Goal: Find specific page/section: Find specific page/section

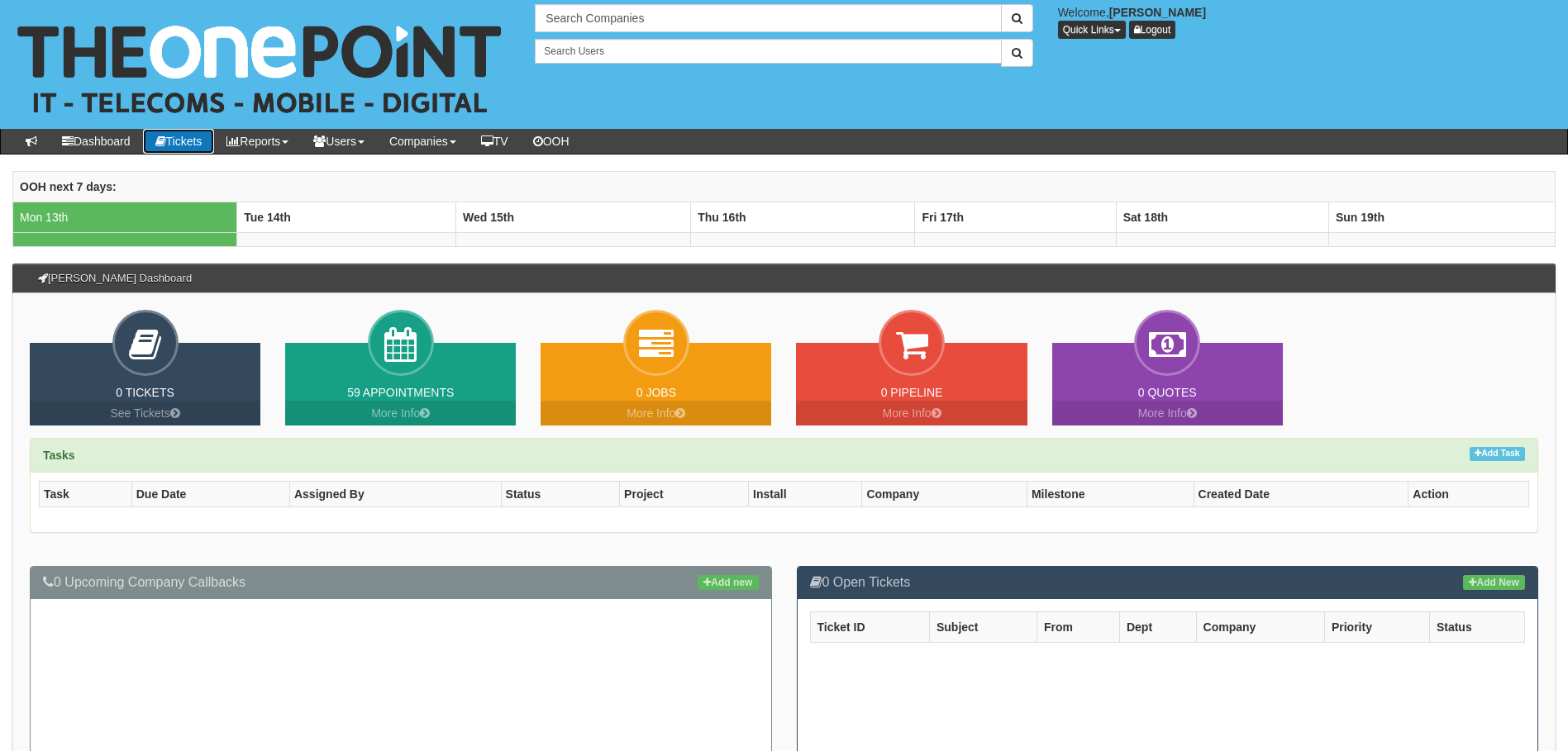
click at [181, 145] on link "Tickets" at bounding box center [179, 140] width 72 height 25
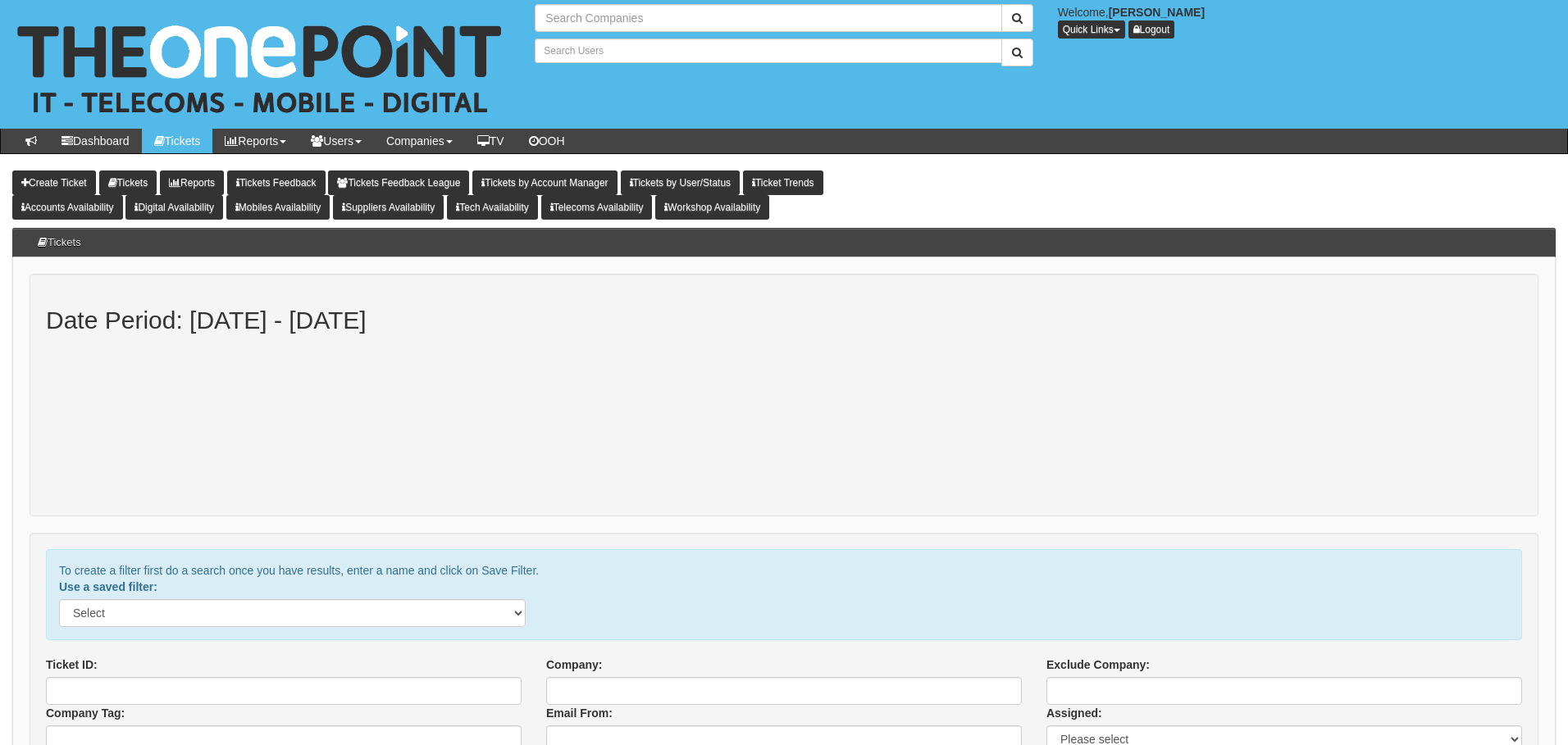
type input "Search Companies"
type input "Search Users"
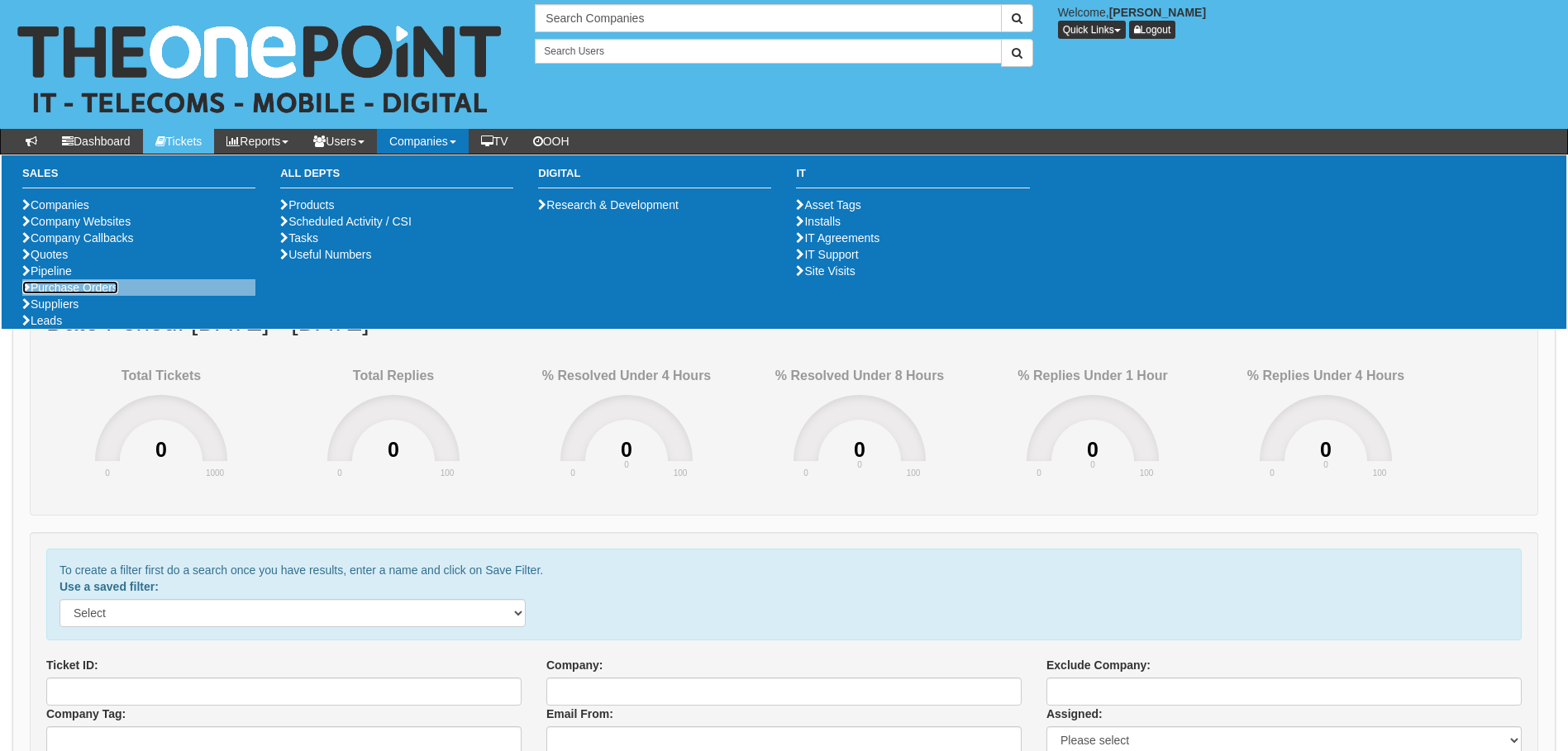
click at [77, 294] on link "Purchase Orders" at bounding box center [69, 288] width 96 height 14
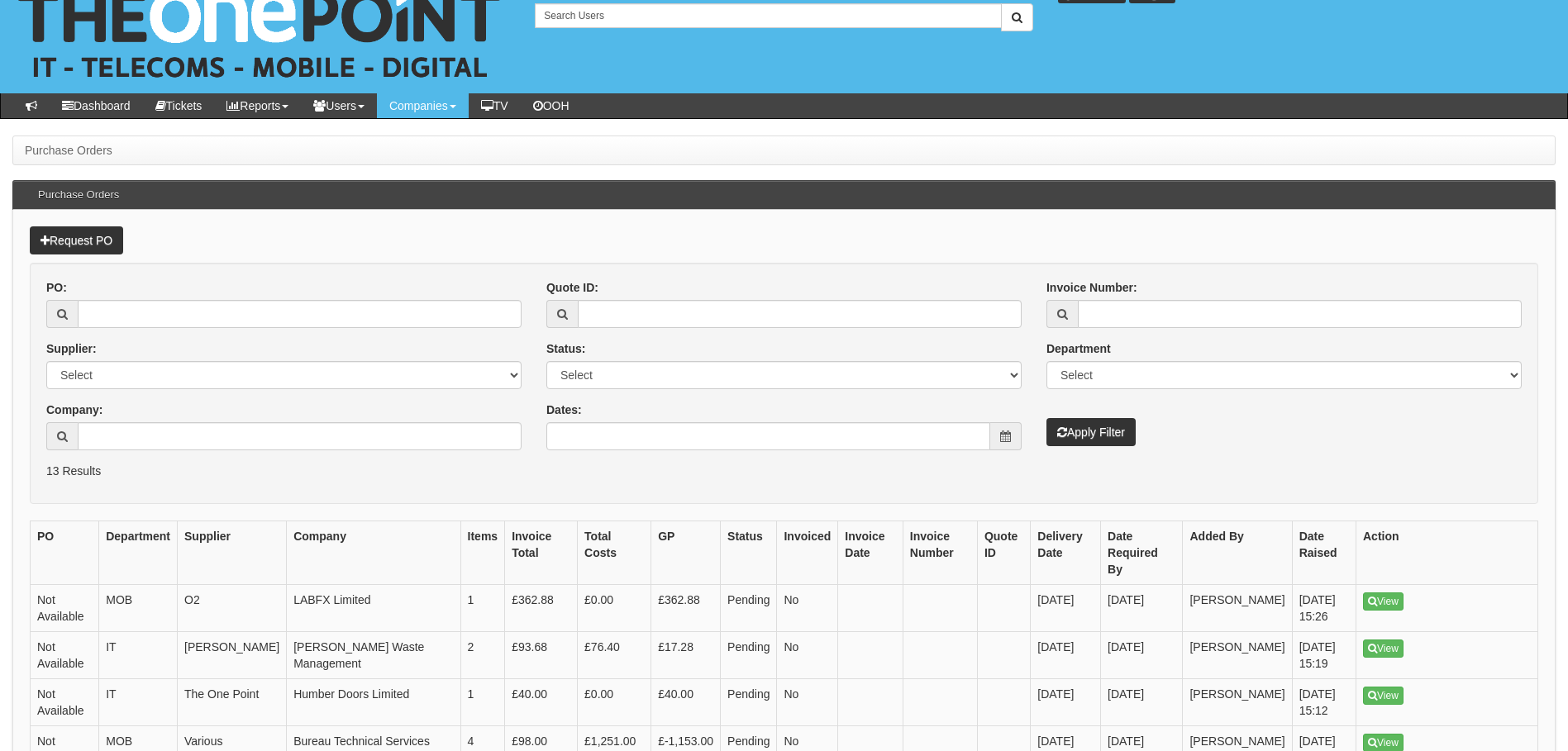
scroll to position [55, 0]
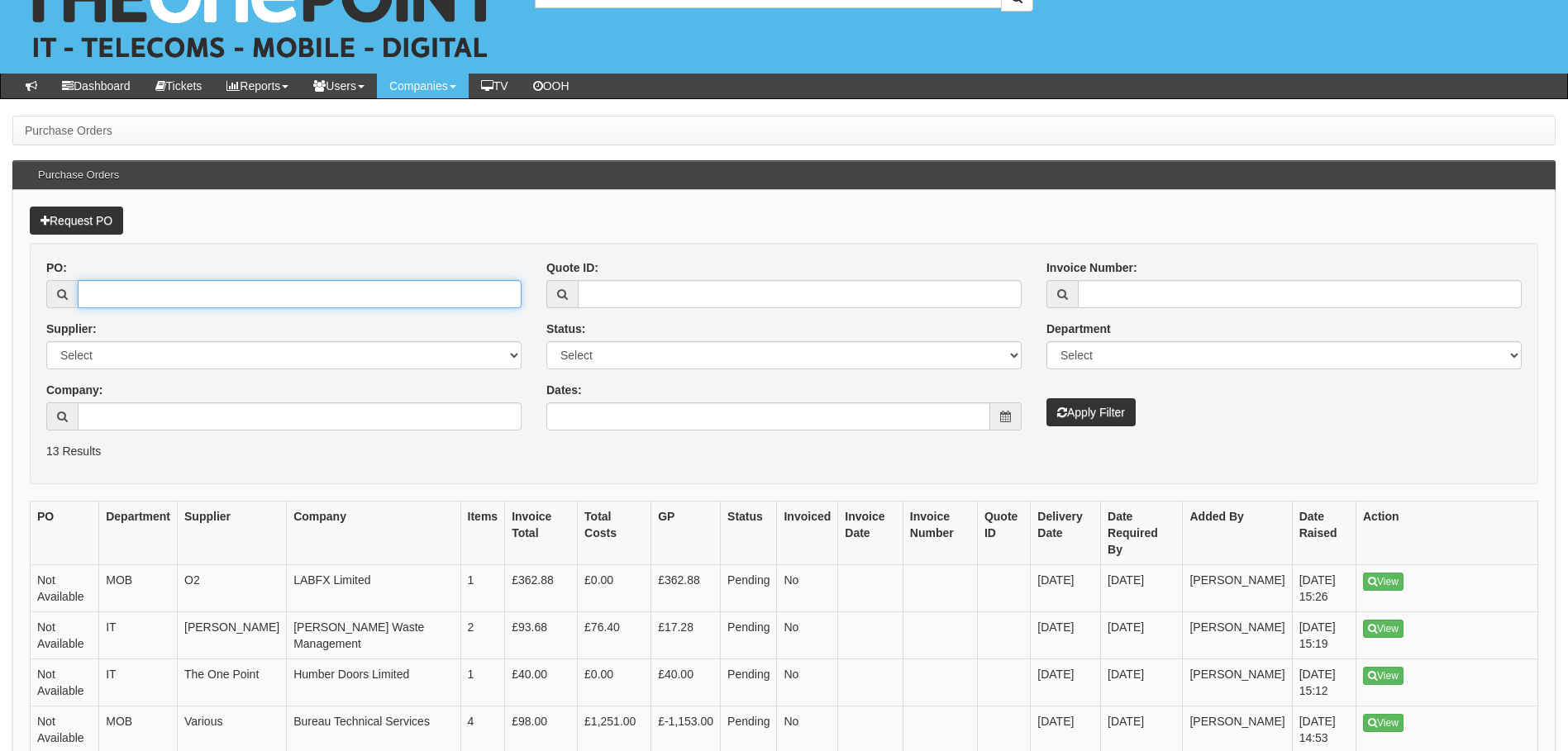
click at [201, 303] on input "PO:" at bounding box center [300, 293] width 444 height 28
click at [201, 303] on input "ca" at bounding box center [300, 293] width 444 height 28
type input "c"
click at [184, 414] on input "Company:" at bounding box center [300, 416] width 444 height 28
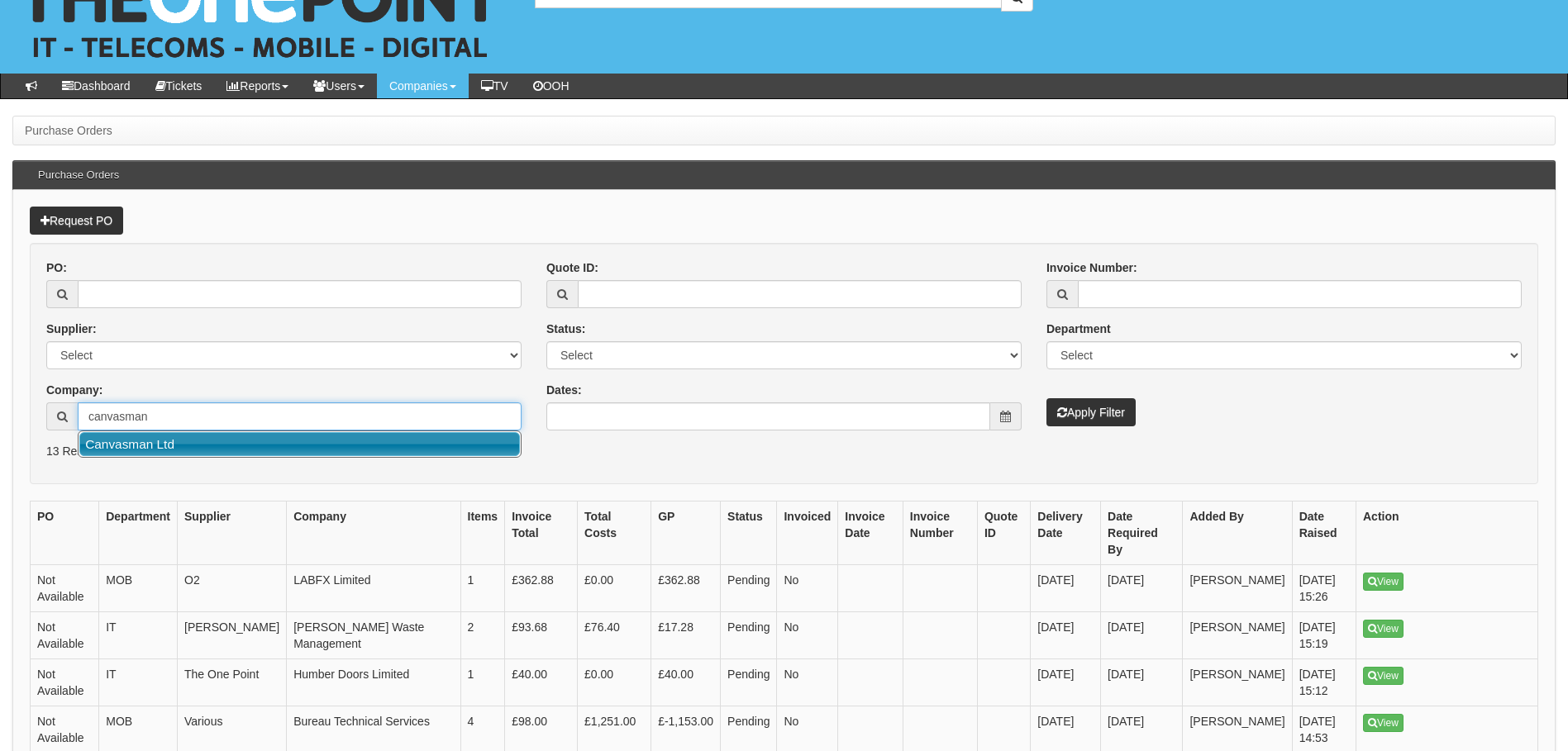
click at [206, 443] on link "Canvasman Ltd" at bounding box center [300, 444] width 441 height 24
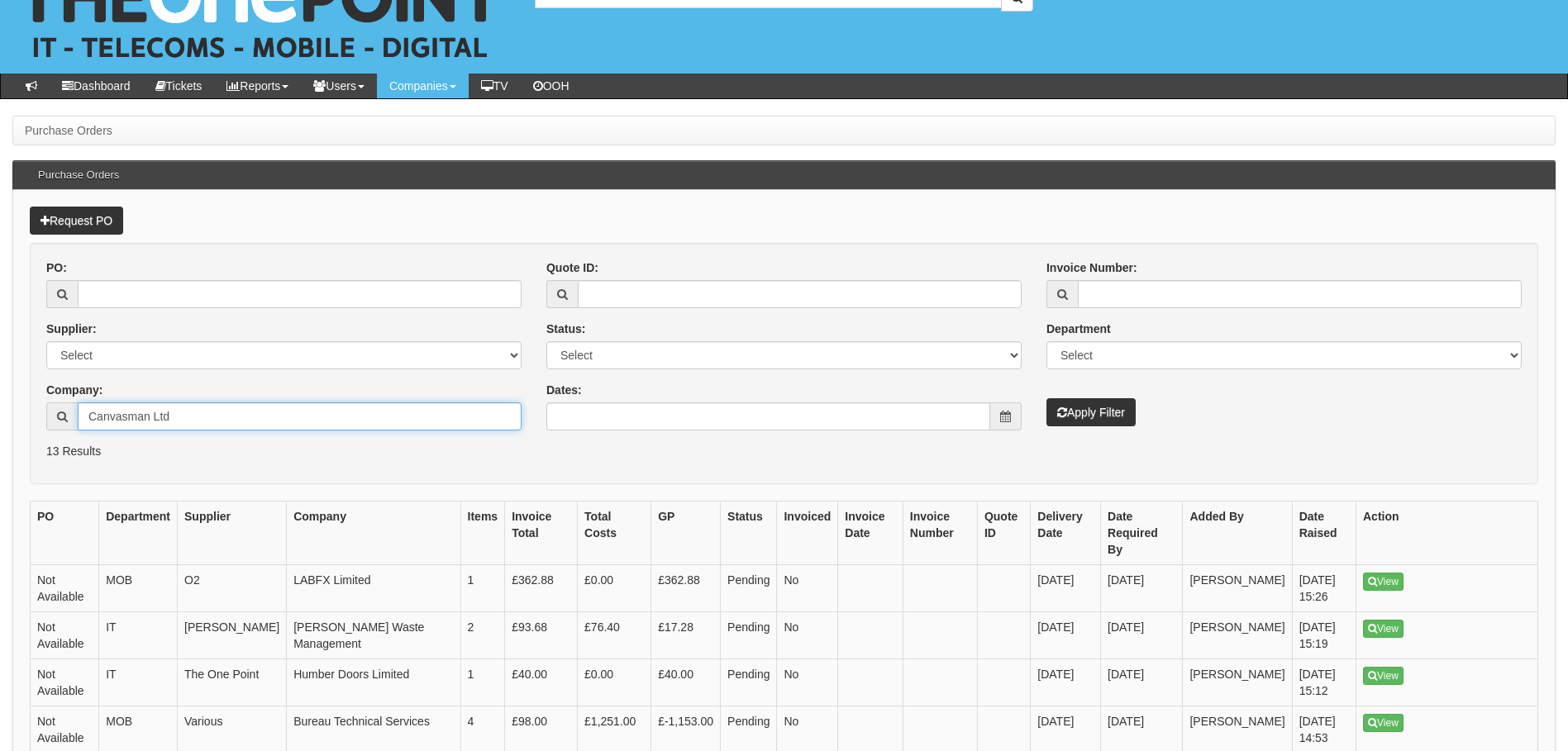
type input "Canvasman Ltd"
click at [1047, 417] on button "Apply Filter" at bounding box center [1092, 412] width 90 height 28
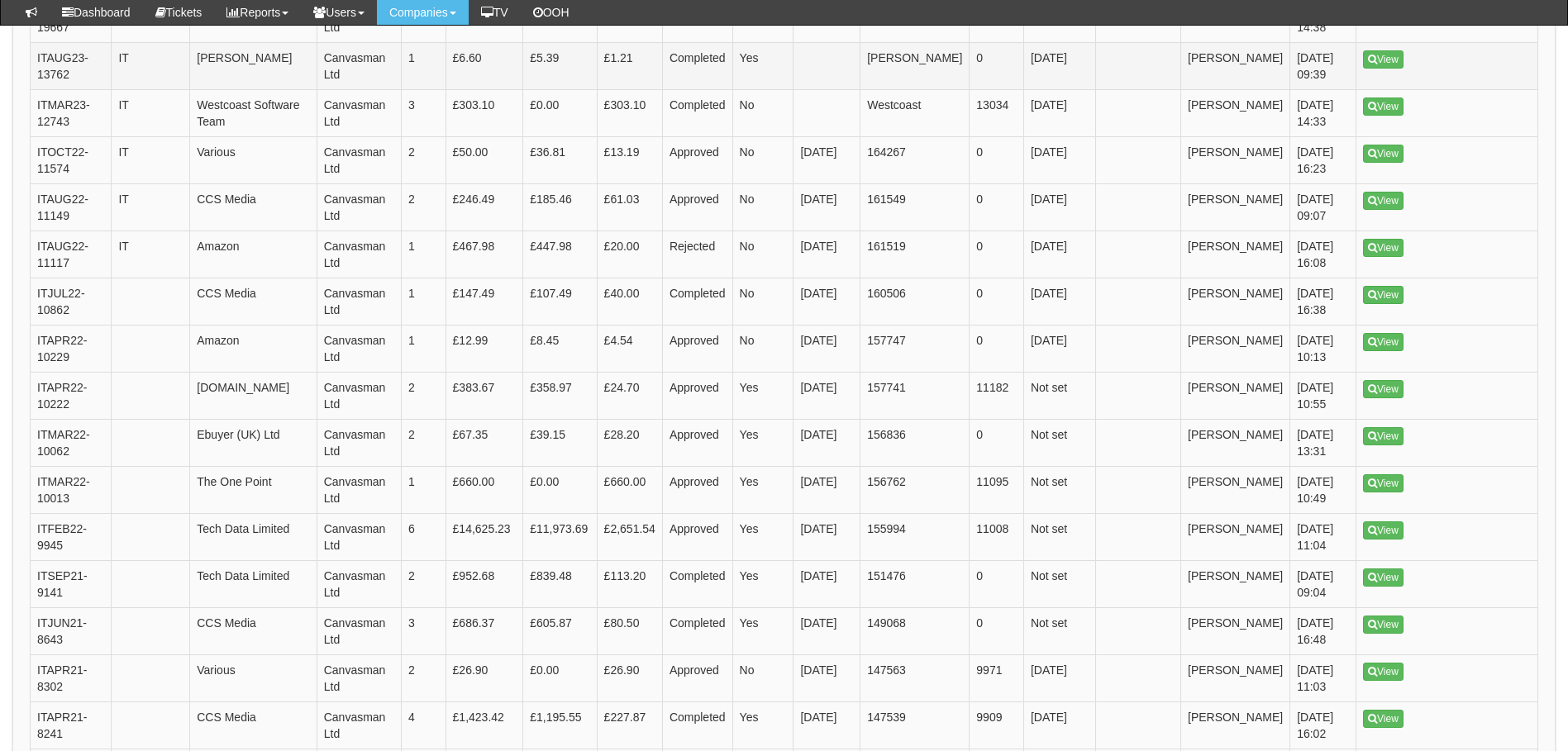
scroll to position [661, 0]
drag, startPoint x: 1413, startPoint y: 540, endPoint x: 1378, endPoint y: 540, distance: 35.0
click at [1413, 540] on td "View" at bounding box center [1447, 537] width 182 height 47
click at [1374, 540] on td "View" at bounding box center [1447, 537] width 182 height 47
click at [1384, 540] on td "View" at bounding box center [1447, 537] width 182 height 47
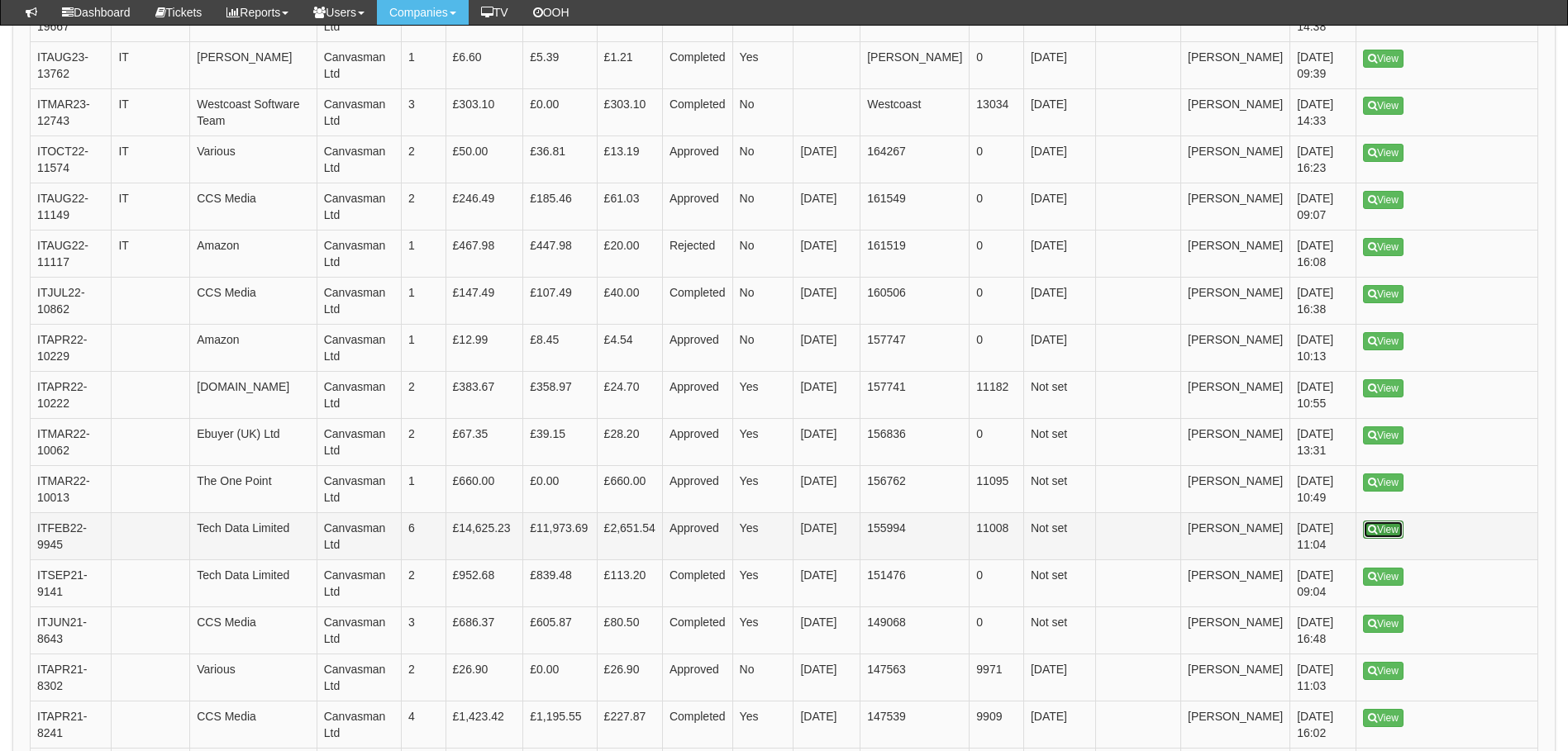
click at [1389, 537] on link "View" at bounding box center [1384, 529] width 41 height 18
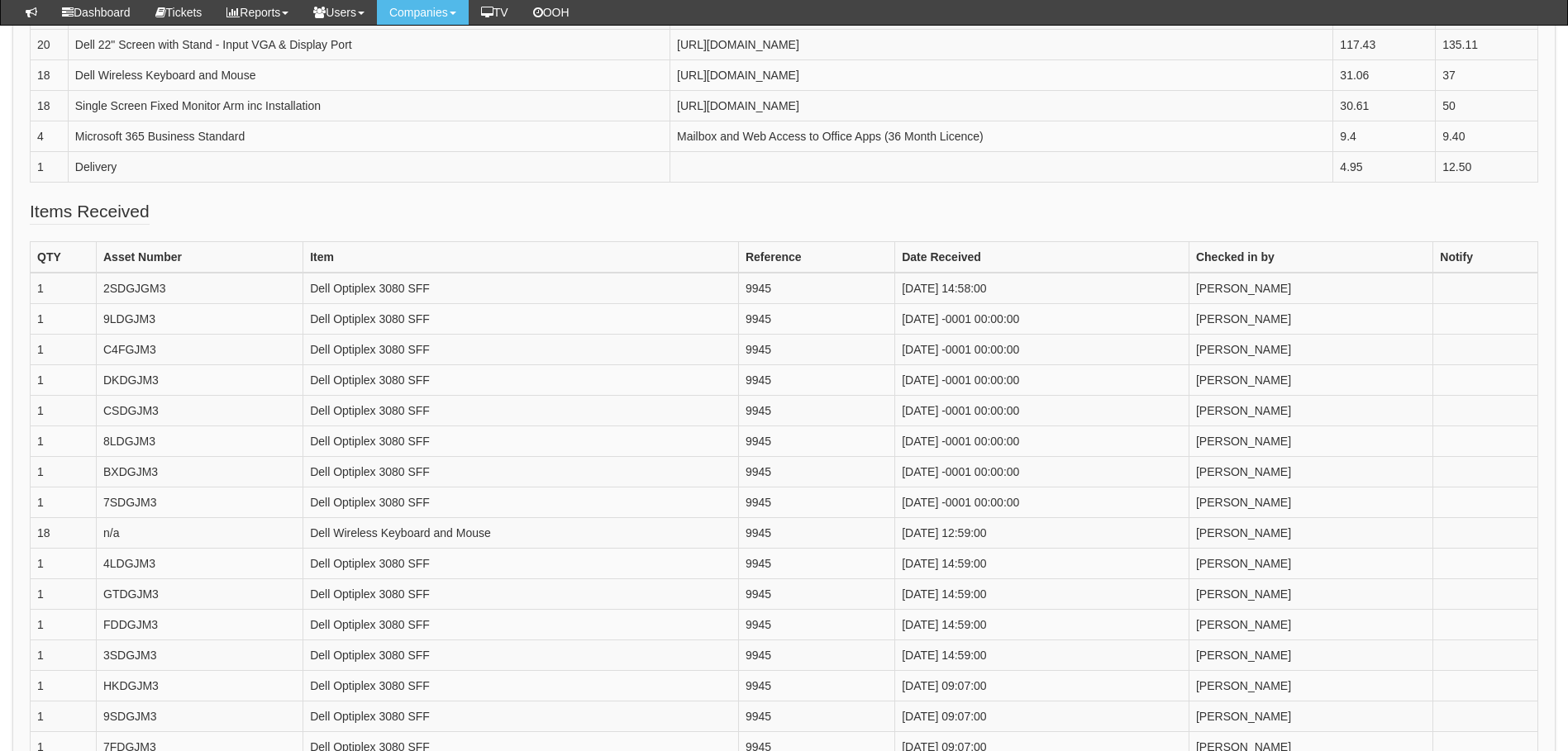
scroll to position [716, 0]
